Goal: Answer question/provide support: Share knowledge or assist other users

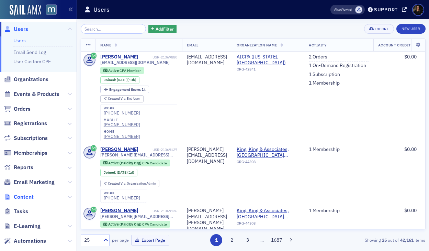
click at [28, 195] on span "Content" at bounding box center [24, 197] width 20 height 8
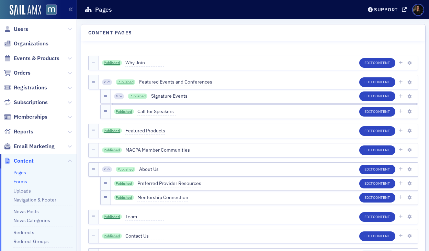
click at [21, 181] on link "Forms" at bounding box center [20, 181] width 14 height 6
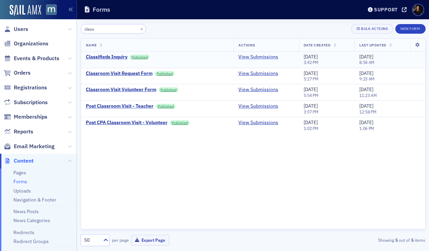
type input "class"
click at [252, 56] on link "View Submissions" at bounding box center [258, 57] width 40 height 6
type input "class"
click at [113, 55] on div "Classifieds Inquiry" at bounding box center [107, 57] width 42 height 6
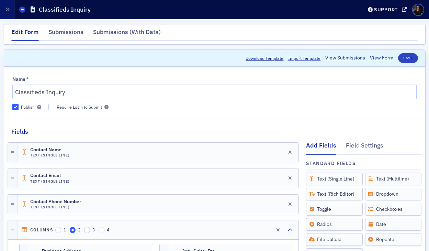
click at [377, 60] on link "View Form" at bounding box center [381, 57] width 23 height 7
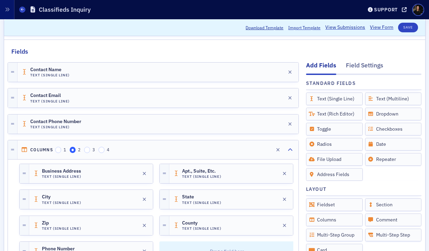
scroll to position [241, 0]
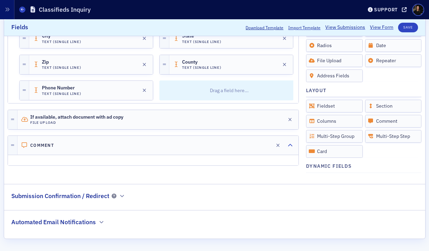
click at [67, 198] on h2 "Submission Confirmation / Redirect" at bounding box center [60, 195] width 98 height 9
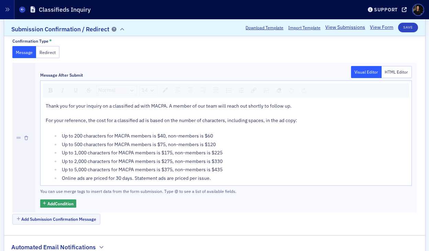
scroll to position [432, 0]
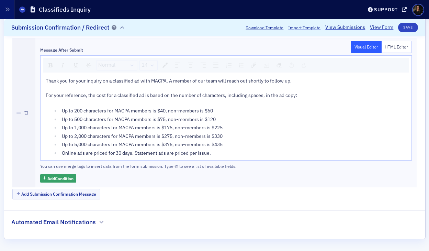
click at [63, 225] on h2 "Automated Email Notifications" at bounding box center [53, 221] width 84 height 9
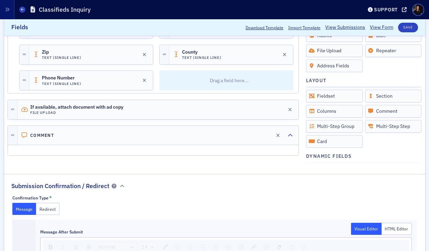
scroll to position [0, 0]
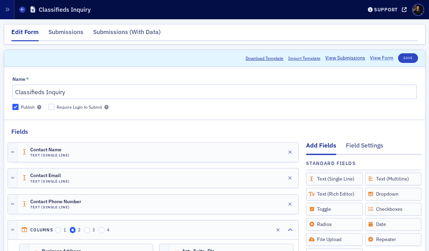
click at [377, 58] on link "View Form" at bounding box center [381, 57] width 23 height 7
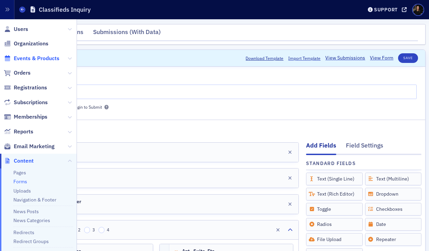
click at [23, 58] on span "Events & Products" at bounding box center [37, 59] width 46 height 8
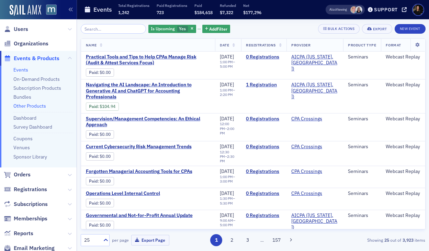
click at [27, 107] on link "Other Products" at bounding box center [29, 106] width 33 height 6
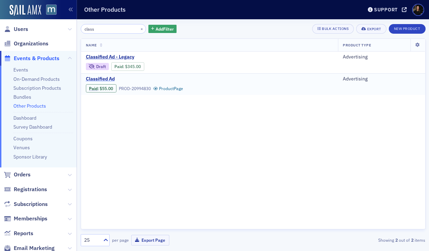
type input "class"
click at [103, 78] on span "Classified Ad" at bounding box center [143, 79] width 115 height 6
click at [162, 88] on link "Product Page" at bounding box center [168, 88] width 30 height 5
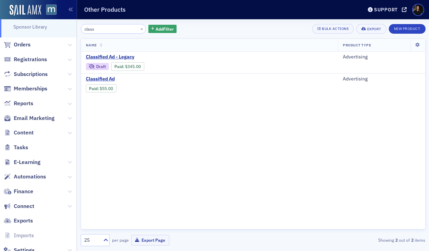
scroll to position [151, 0]
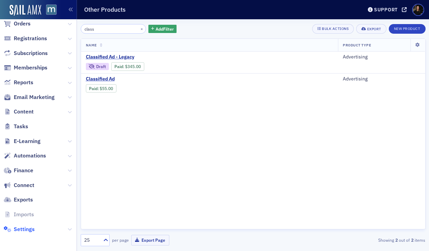
click at [23, 230] on span "Settings" at bounding box center [24, 229] width 21 height 8
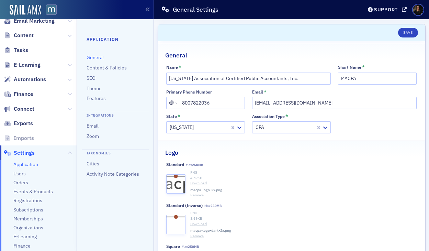
scroll to position [127, 0]
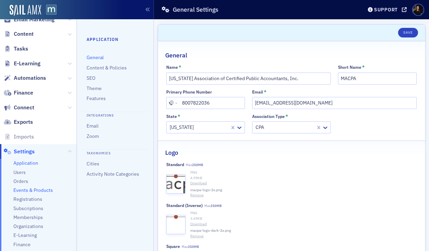
click at [33, 190] on span "Events & Products" at bounding box center [32, 190] width 39 height 7
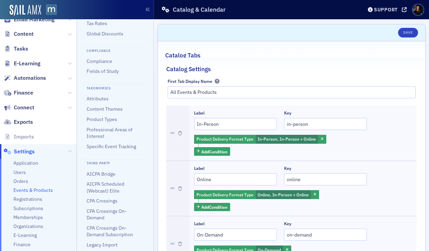
scroll to position [117, 0]
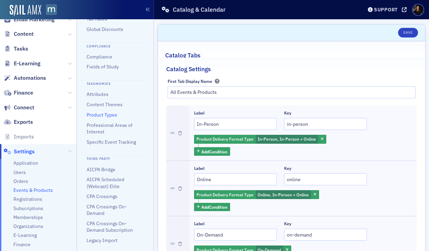
click at [95, 115] on link "Product Types" at bounding box center [102, 115] width 31 height 6
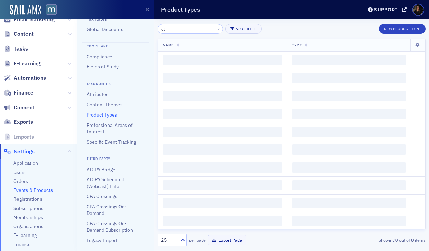
type input "c"
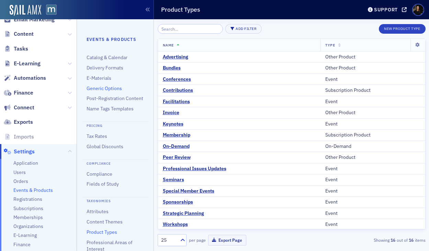
click at [107, 88] on link "Generic Options" at bounding box center [104, 88] width 35 height 6
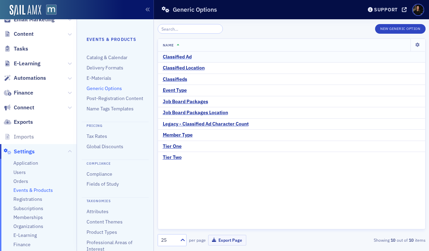
click at [177, 56] on div "Classified Ad" at bounding box center [177, 57] width 29 height 6
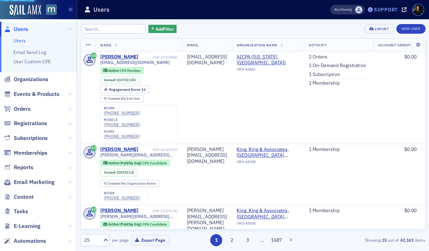
click at [388, 10] on div "Support" at bounding box center [386, 10] width 24 height 6
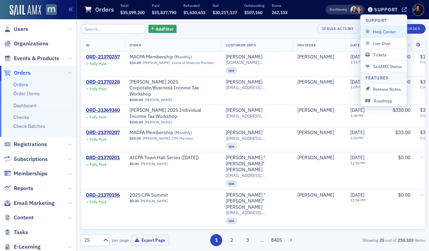
click at [403, 10] on icon at bounding box center [404, 9] width 5 height 5
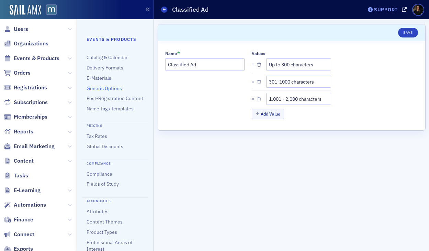
click at [378, 10] on div "Support" at bounding box center [386, 10] width 24 height 6
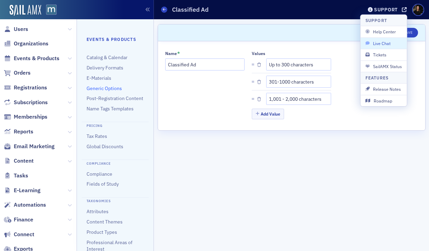
click at [376, 40] on span "Live Chat" at bounding box center [383, 43] width 37 height 6
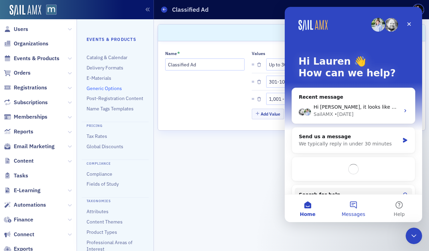
click at [352, 202] on button "Messages" at bounding box center [353, 207] width 46 height 27
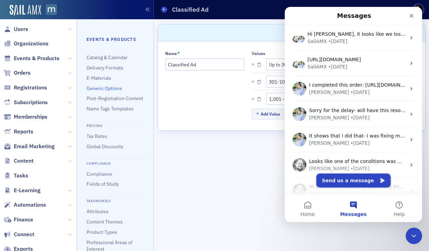
click at [347, 181] on button "Send us a message" at bounding box center [353, 180] width 74 height 14
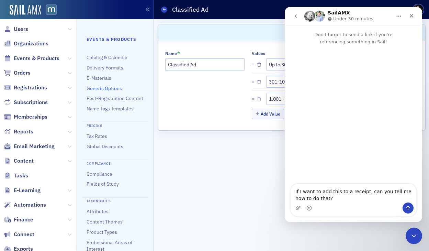
type textarea "If I want to add this to a receipt, can you tell me how to do that? [URL][DOMAI…"
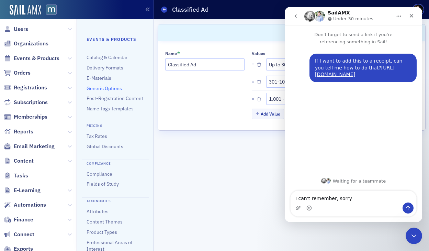
type textarea "I can't remember, sorry!"
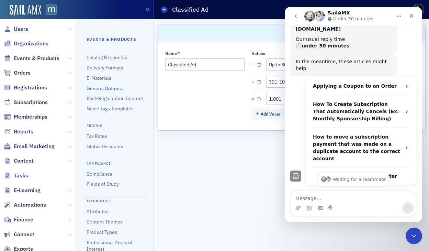
scroll to position [102, 0]
click at [410, 20] on div "Close" at bounding box center [411, 16] width 12 height 12
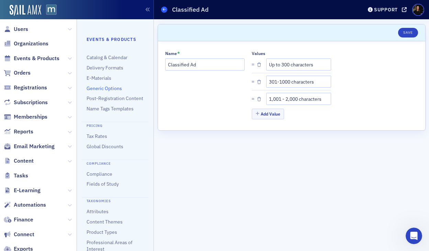
click at [163, 9] on icon at bounding box center [164, 9] width 3 height 3
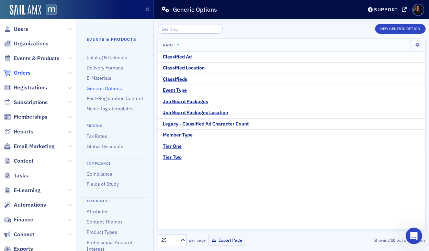
click at [20, 71] on span "Orders" at bounding box center [22, 73] width 17 height 8
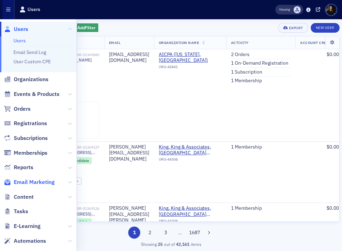
click at [42, 181] on span "Email Marketing" at bounding box center [34, 182] width 41 height 8
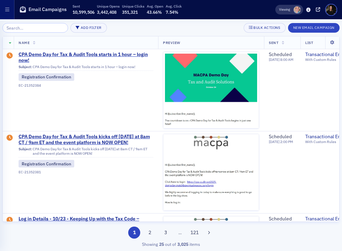
click at [16, 29] on input "search" at bounding box center [35, 28] width 66 height 10
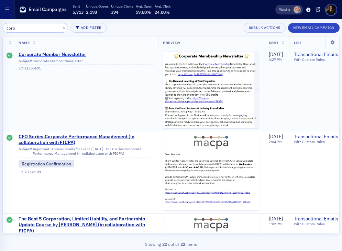
type input "corp"
click at [67, 55] on span "Corporate Member Newsletter" at bounding box center [86, 55] width 135 height 6
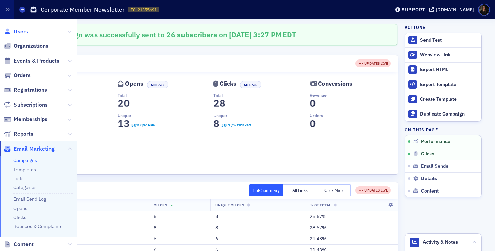
click at [17, 32] on span "Users" at bounding box center [21, 32] width 14 height 8
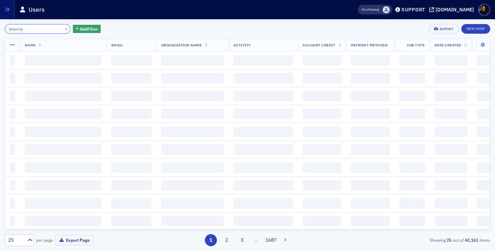
type input "tmorris"
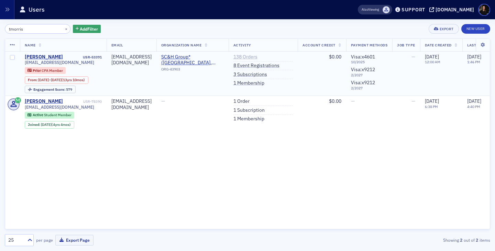
click at [257, 59] on link "138 Orders" at bounding box center [245, 57] width 24 height 6
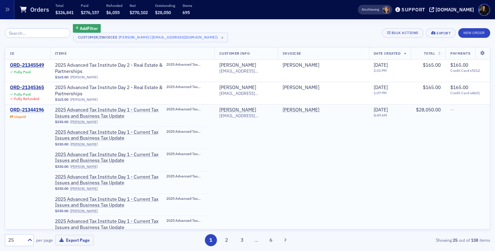
click at [26, 108] on div "ORD-21344196" at bounding box center [27, 110] width 34 height 6
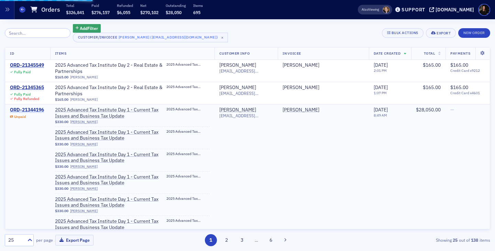
click at [19, 110] on div "ORD-21344196" at bounding box center [27, 110] width 34 height 6
click at [31, 108] on div "ORD-21344196" at bounding box center [27, 110] width 34 height 6
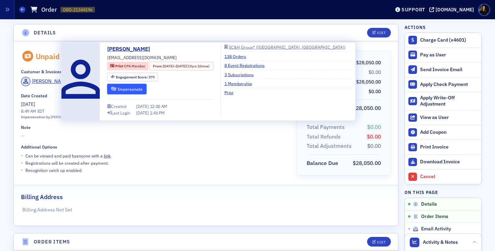
click at [134, 93] on button "Impersonate" at bounding box center [126, 88] width 39 height 11
click at [130, 89] on button "Impersonate" at bounding box center [126, 88] width 39 height 11
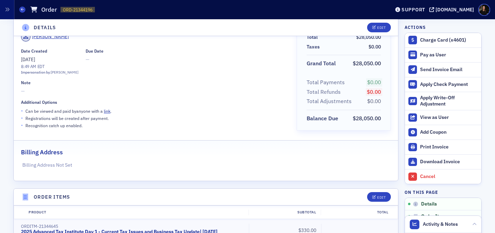
scroll to position [28, 0]
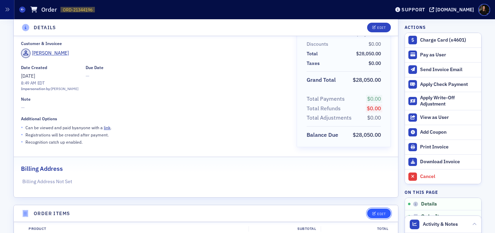
click at [341, 215] on div "Edit" at bounding box center [381, 214] width 9 height 4
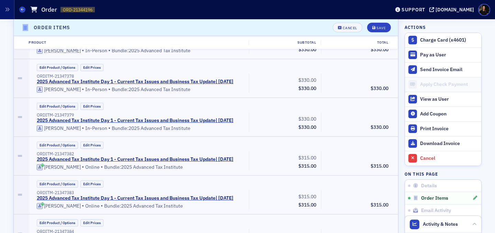
scroll to position [903, 0]
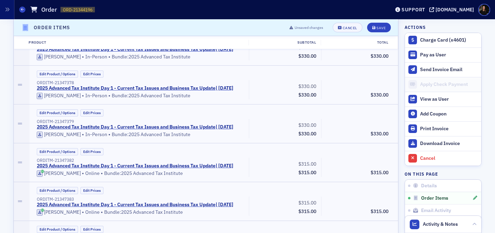
drag, startPoint x: 293, startPoint y: 102, endPoint x: 369, endPoint y: 113, distance: 76.0
click at [341, 22] on div "ORDITM-21344663 2025 Advanced Tax Institute Day 1 - Current Tax Issues and Busi…" at bounding box center [212, 8] width 361 height 25
type input "315.00"
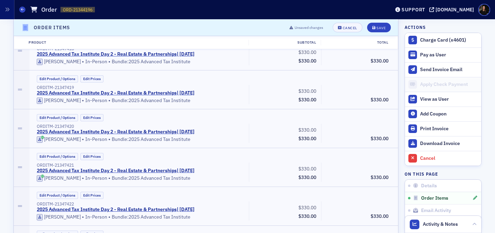
scroll to position [2566, 0]
drag, startPoint x: 297, startPoint y: 114, endPoint x: 364, endPoint y: 126, distance: 68.4
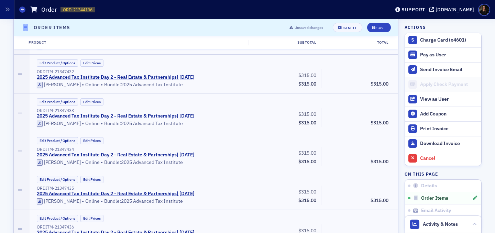
scroll to position [2740, 0]
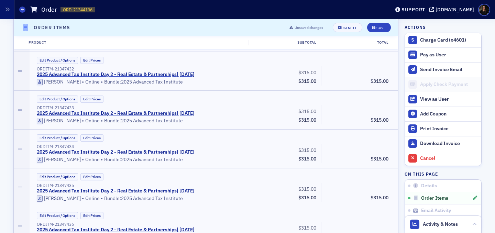
type input "315.00"
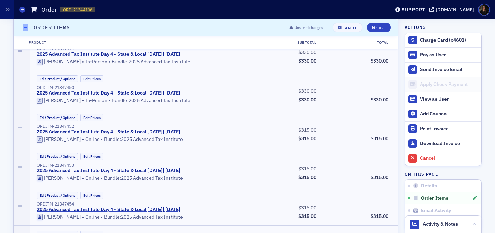
drag, startPoint x: 297, startPoint y: 112, endPoint x: 326, endPoint y: 116, distance: 29.5
type input "315.00"
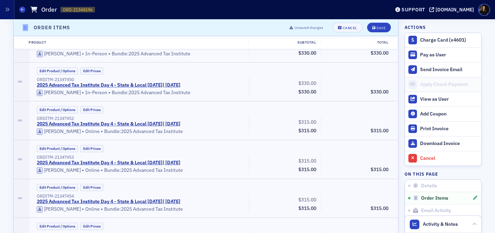
scroll to position [3390, 0]
click at [341, 30] on button "Save" at bounding box center [379, 28] width 24 height 10
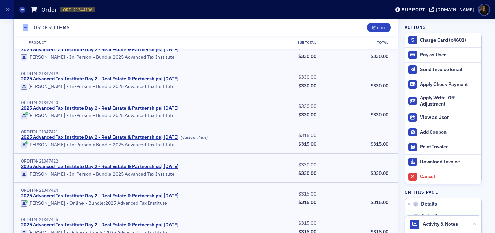
scroll to position [1747, 0]
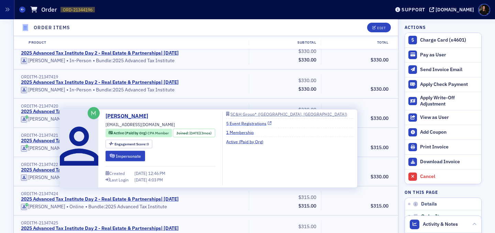
click at [241, 122] on link "5 Event Registrations" at bounding box center [248, 123] width 45 height 6
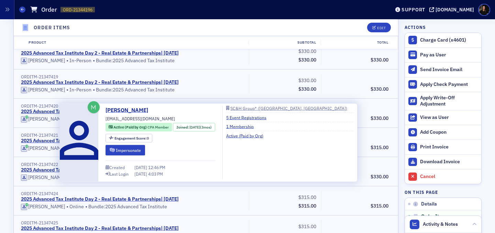
scroll to position [1753, 0]
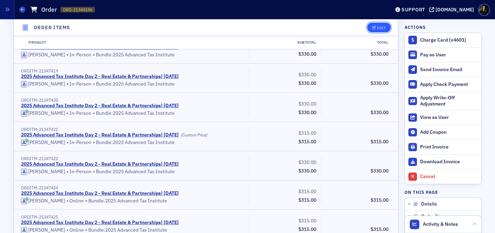
click at [341, 28] on icon "button" at bounding box center [374, 28] width 4 height 4
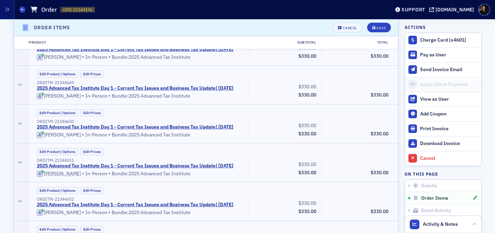
scroll to position [891, 0]
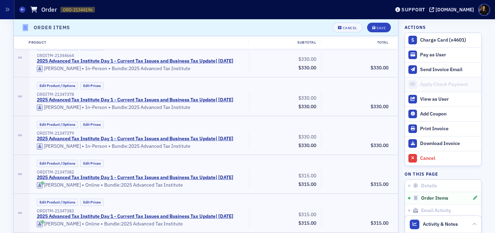
click at [54, 5] on button "Edit Product / Options" at bounding box center [57, 1] width 41 height 7
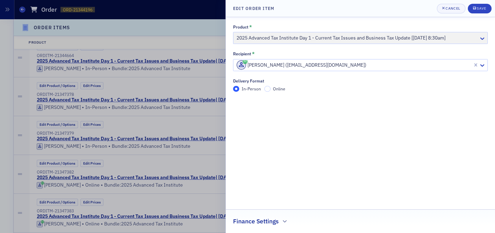
click at [271, 90] on label "Online" at bounding box center [274, 89] width 21 height 6
click at [270, 90] on input "Online" at bounding box center [267, 89] width 6 height 6
click at [341, 9] on div "Save" at bounding box center [480, 9] width 9 height 4
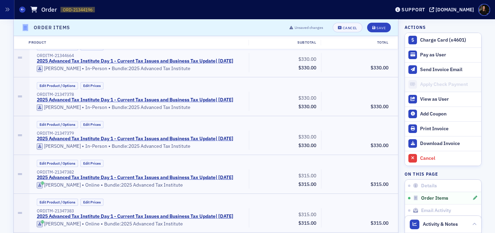
click at [55, 5] on button "Edit Product / Options" at bounding box center [57, 1] width 41 height 7
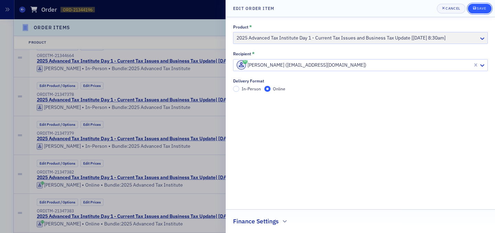
click at [341, 8] on div "Save" at bounding box center [480, 9] width 9 height 4
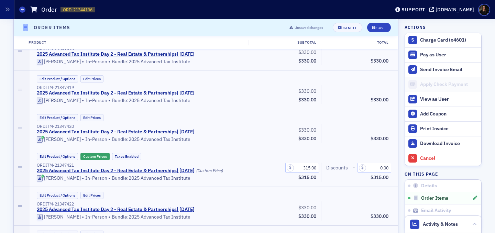
scroll to position [2566, 0]
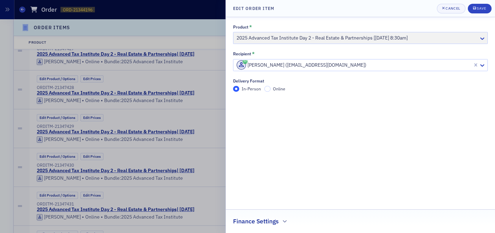
click at [272, 90] on label "Online" at bounding box center [274, 89] width 21 height 6
click at [270, 90] on input "Online" at bounding box center [267, 89] width 6 height 6
click at [341, 9] on div "Save" at bounding box center [480, 9] width 9 height 4
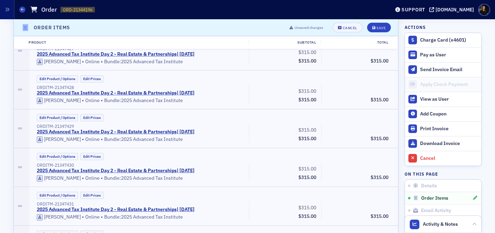
scroll to position [3381, 0]
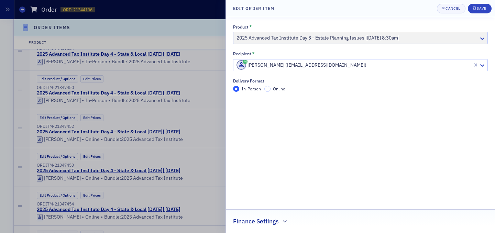
click at [281, 90] on span "Online" at bounding box center [279, 88] width 12 height 5
click at [270, 90] on input "Online" at bounding box center [267, 89] width 6 height 6
click at [341, 8] on span "Save" at bounding box center [479, 8] width 13 height 5
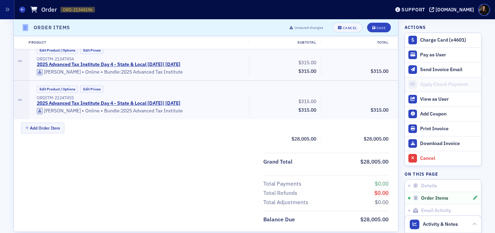
scroll to position [3573, 0]
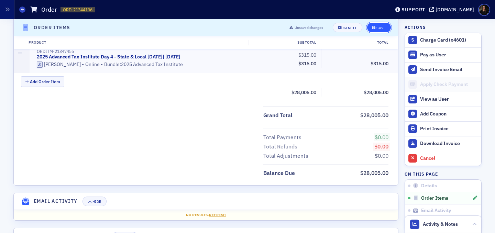
click at [341, 27] on div "Save" at bounding box center [380, 28] width 9 height 4
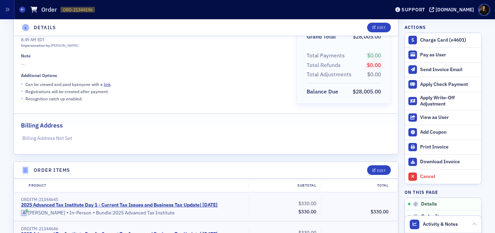
scroll to position [0, 0]
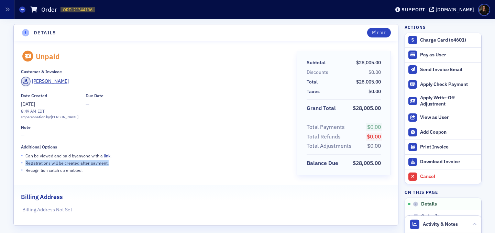
drag, startPoint x: 25, startPoint y: 162, endPoint x: 110, endPoint y: 164, distance: 85.2
click at [110, 164] on div "• Registrations will be created after payment." at bounding box center [153, 162] width 265 height 7
click at [341, 34] on div "Edit" at bounding box center [381, 33] width 9 height 4
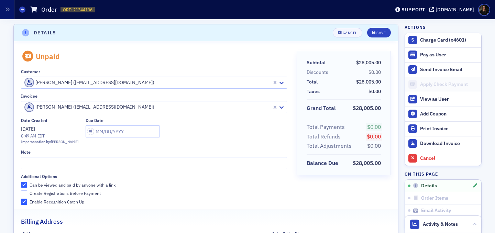
scroll to position [1, 0]
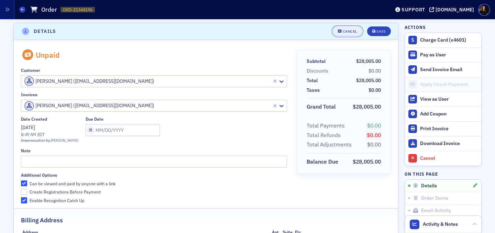
click at [341, 33] on div "Cancel" at bounding box center [349, 32] width 14 height 4
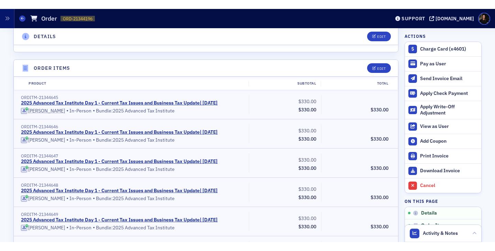
scroll to position [183, 0]
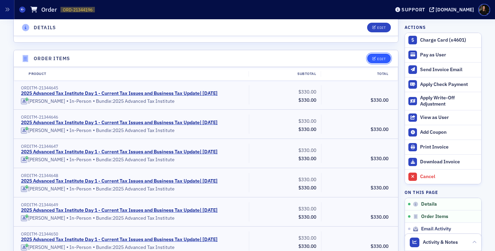
click at [341, 60] on div "Edit" at bounding box center [381, 59] width 9 height 4
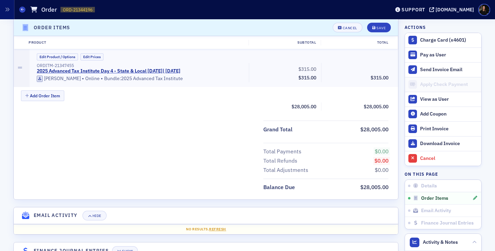
scroll to position [3560, 0]
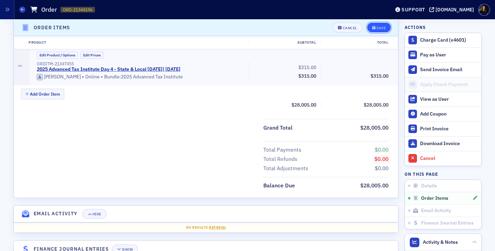
click at [341, 29] on icon "submit" at bounding box center [373, 28] width 3 height 4
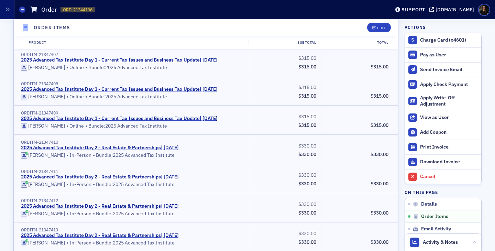
scroll to position [1530, 0]
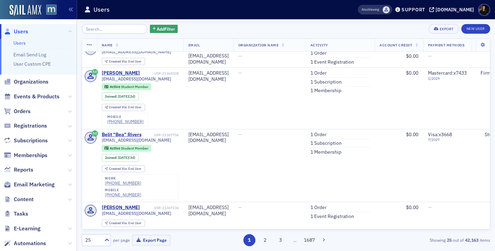
scroll to position [534, 0]
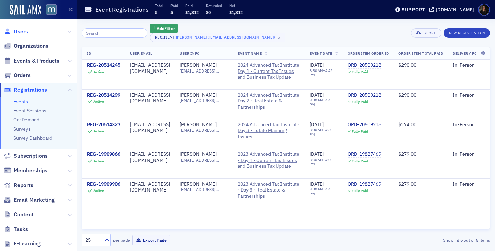
click at [22, 34] on span "Users" at bounding box center [21, 32] width 14 height 8
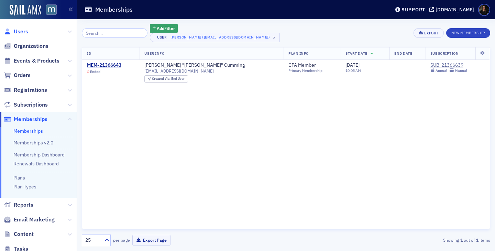
click at [18, 28] on span "Users" at bounding box center [21, 32] width 14 height 8
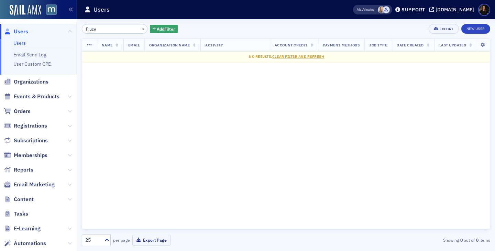
type input "Piuze"
click at [19, 29] on span "Users" at bounding box center [21, 32] width 14 height 8
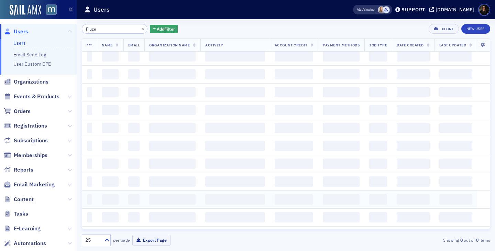
scroll to position [4, 0]
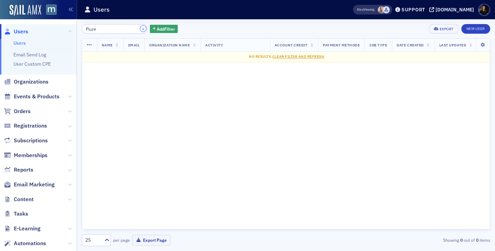
click at [140, 29] on button "×" at bounding box center [143, 28] width 6 height 6
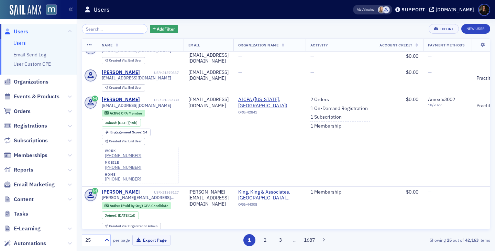
scroll to position [10, 0]
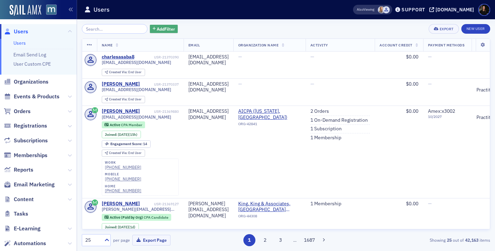
click at [157, 31] on span "Add Filter" at bounding box center [166, 29] width 18 height 6
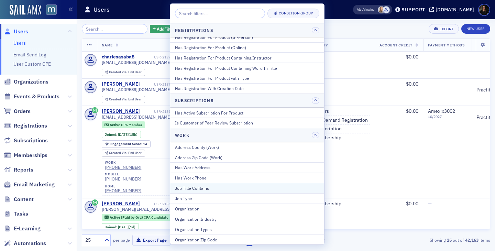
scroll to position [952, 0]
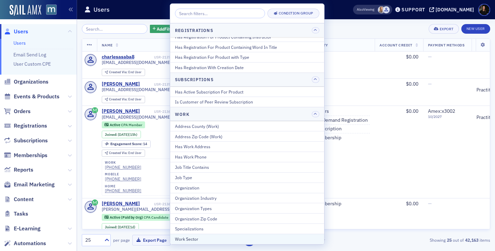
click at [190, 236] on div "Work Sector" at bounding box center [247, 239] width 144 height 6
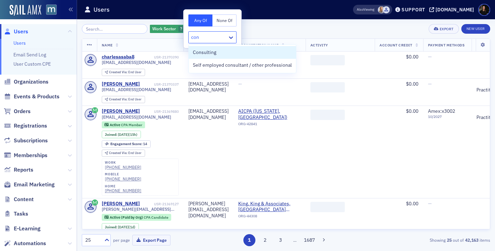
type input "cons"
click at [206, 54] on span "Consulting" at bounding box center [204, 52] width 23 height 7
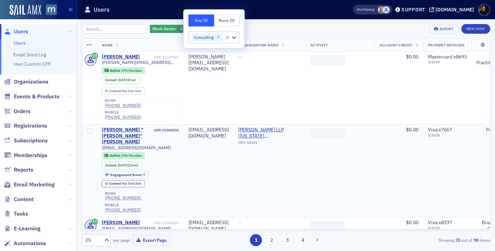
click at [340, 168] on td "‌" at bounding box center [339, 170] width 69 height 93
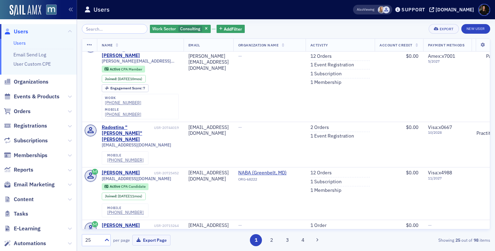
scroll to position [1213, 0]
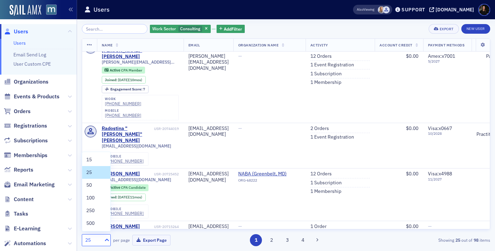
click at [102, 237] on div at bounding box center [106, 239] width 9 height 7
click at [95, 224] on div "500" at bounding box center [96, 222] width 20 height 7
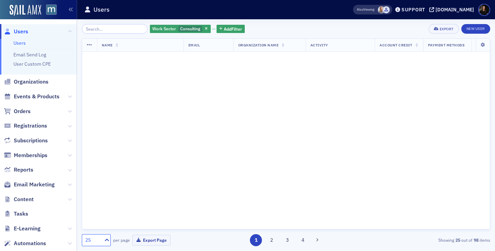
scroll to position [0, 0]
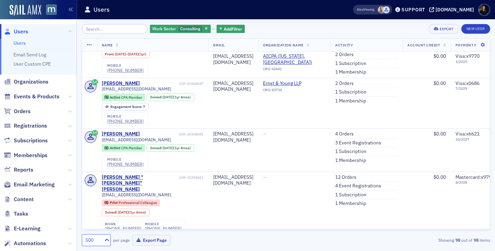
scroll to position [1668, 0]
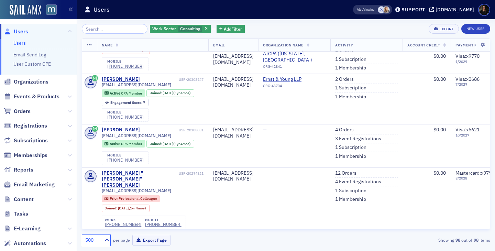
click at [23, 29] on span "Users" at bounding box center [21, 32] width 14 height 8
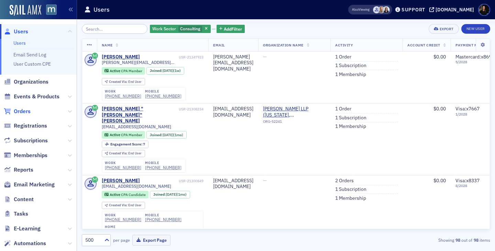
click at [18, 113] on span "Orders" at bounding box center [22, 111] width 17 height 8
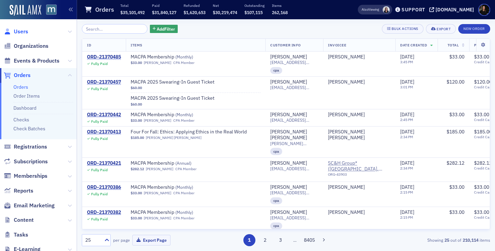
click at [27, 31] on span "Users" at bounding box center [21, 32] width 14 height 8
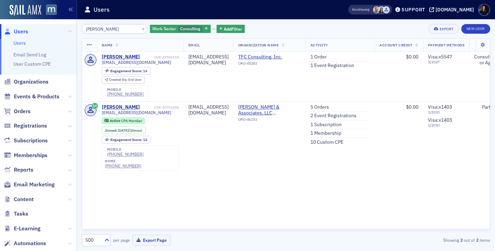
drag, startPoint x: 96, startPoint y: 29, endPoint x: 50, endPoint y: 17, distance: 47.5
click at [50, 17] on div "Users Users Email Send Log User Custom CPE Organizations Events & Products Orde…" at bounding box center [247, 125] width 495 height 251
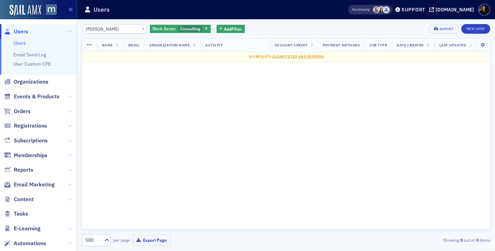
click at [106, 27] on input "coggin" at bounding box center [115, 29] width 66 height 10
drag, startPoint x: 109, startPoint y: 32, endPoint x: 12, endPoint y: 11, distance: 99.1
click at [19, 12] on div "Users Users Email Send Log User Custom CPE Organizations Events & Products Orde…" at bounding box center [247, 125] width 495 height 251
type input "coggin"
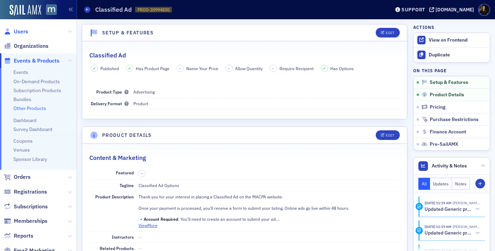
click at [27, 33] on span "Users" at bounding box center [21, 32] width 14 height 8
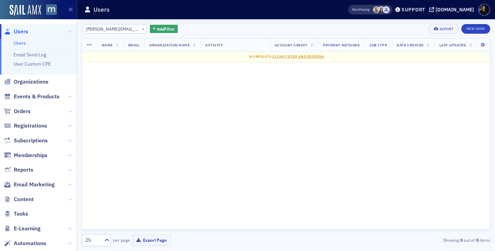
type input "Sean@cogginscpa.com"
click at [140, 27] on button "×" at bounding box center [143, 28] width 6 height 6
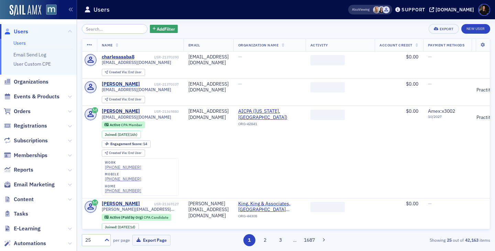
click at [21, 33] on span "Users" at bounding box center [21, 32] width 14 height 8
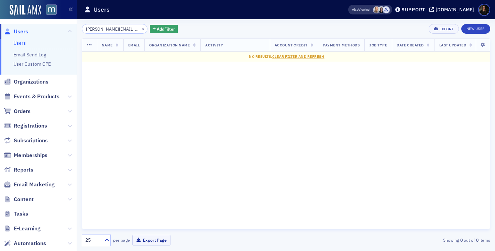
click at [89, 29] on input "Sean@cogginscpa.com" at bounding box center [115, 29] width 66 height 10
drag, startPoint x: 99, startPoint y: 31, endPoint x: 71, endPoint y: 26, distance: 28.2
click at [71, 26] on div "Users Users Email Send Log User Custom CPE Organizations Events & Products Orde…" at bounding box center [247, 125] width 495 height 251
click at [125, 30] on input "cogginscpa.com" at bounding box center [115, 29] width 66 height 10
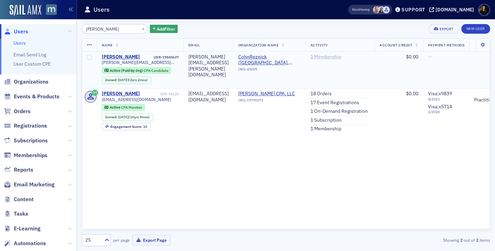
type input "coggins"
click at [341, 54] on link "1 Membership" at bounding box center [325, 57] width 31 height 6
click at [341, 56] on link "1 Membership" at bounding box center [325, 57] width 31 height 6
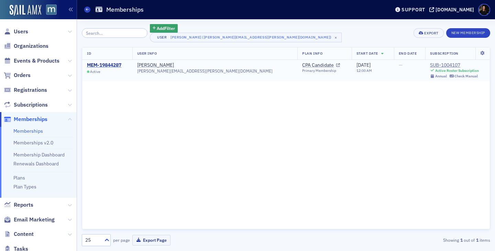
click at [108, 65] on div "MEM-19844287" at bounding box center [104, 65] width 34 height 6
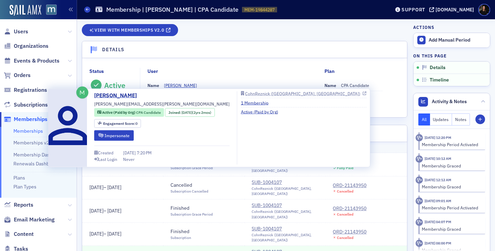
click at [280, 94] on div "CohnReznick ([GEOGRAPHIC_DATA], [GEOGRAPHIC_DATA])" at bounding box center [302, 93] width 115 height 4
click at [245, 92] on div "CohnReznick ([GEOGRAPHIC_DATA], [GEOGRAPHIC_DATA])" at bounding box center [302, 93] width 115 height 4
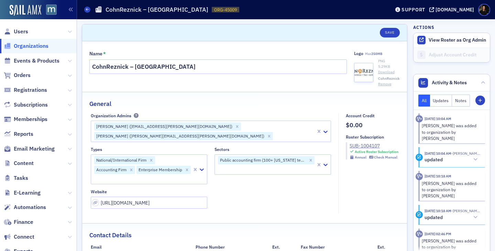
select select "US"
click at [441, 41] on button "View Roster as Org Admin" at bounding box center [456, 40] width 57 height 6
